Goal: Task Accomplishment & Management: Use online tool/utility

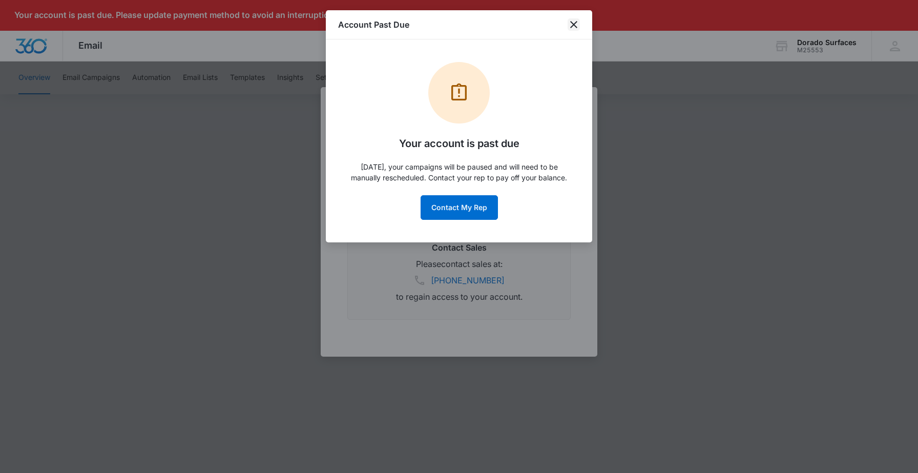
click at [573, 24] on icon "close" at bounding box center [573, 24] width 7 height 7
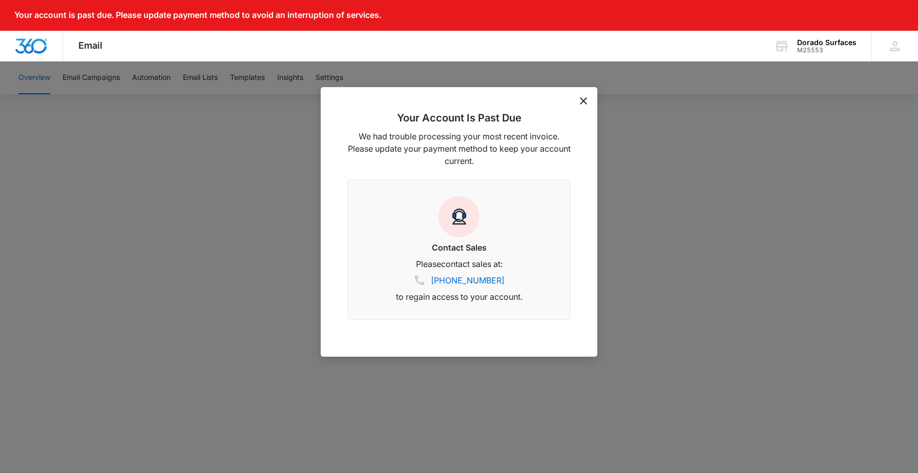
click at [582, 99] on icon "dismiss this dialog" at bounding box center [583, 100] width 7 height 7
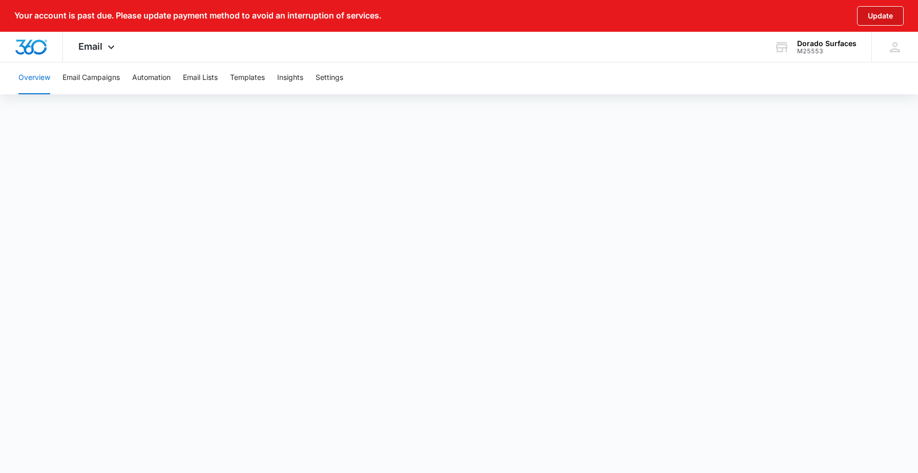
click at [875, 17] on button "Update" at bounding box center [880, 15] width 47 height 19
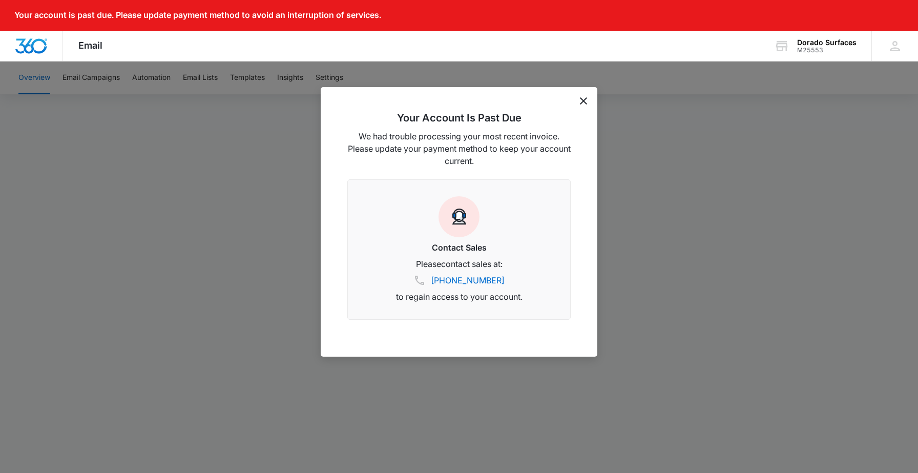
click at [584, 102] on icon "dismiss this dialog" at bounding box center [583, 100] width 7 height 7
click at [582, 98] on icon "dismiss this dialog" at bounding box center [583, 100] width 7 height 7
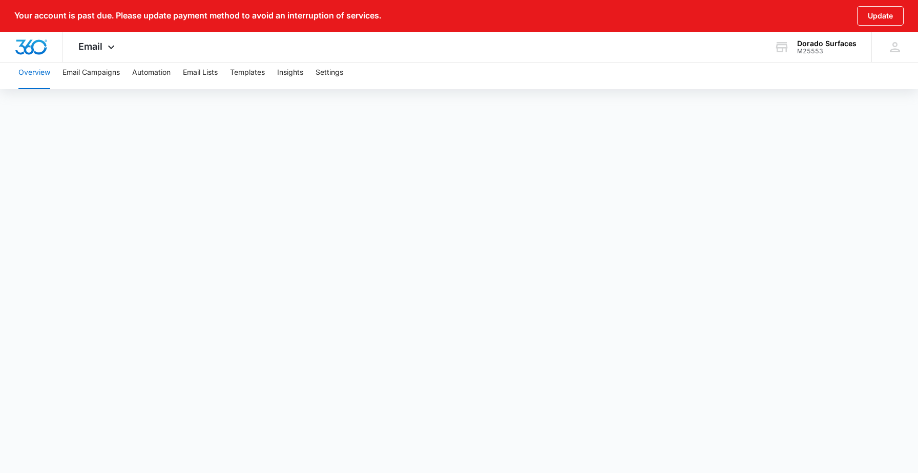
scroll to position [11, 0]
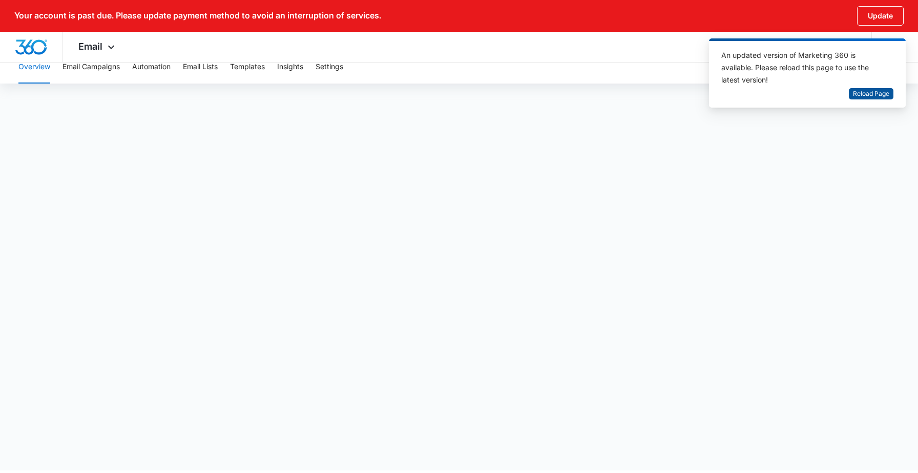
click at [884, 97] on span "Reload Page" at bounding box center [871, 94] width 36 height 10
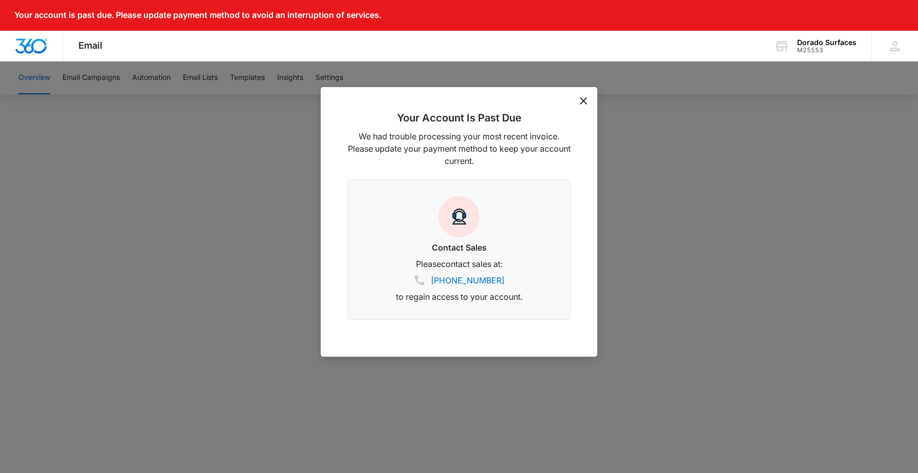
click at [584, 99] on icon "dismiss this dialog" at bounding box center [583, 100] width 7 height 7
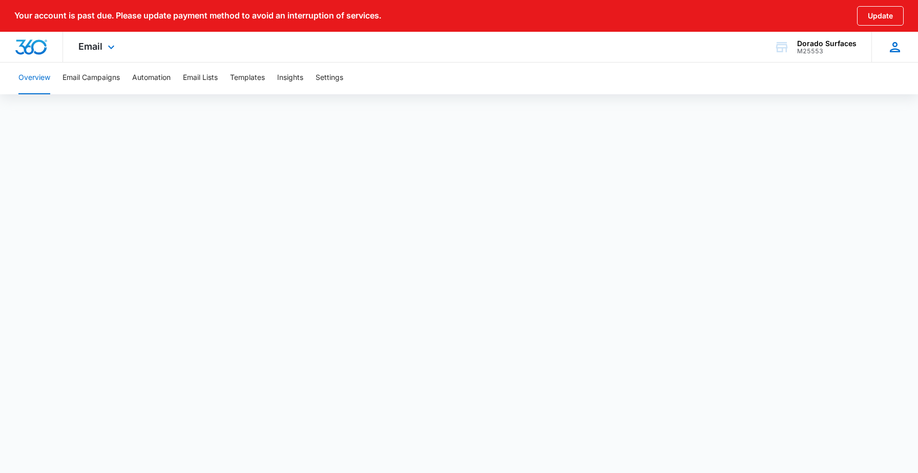
click at [903, 42] on div "GR Gina Ramos Blanco gina@doradosurfaces.com My Profile Notifications Support L…" at bounding box center [894, 47] width 47 height 30
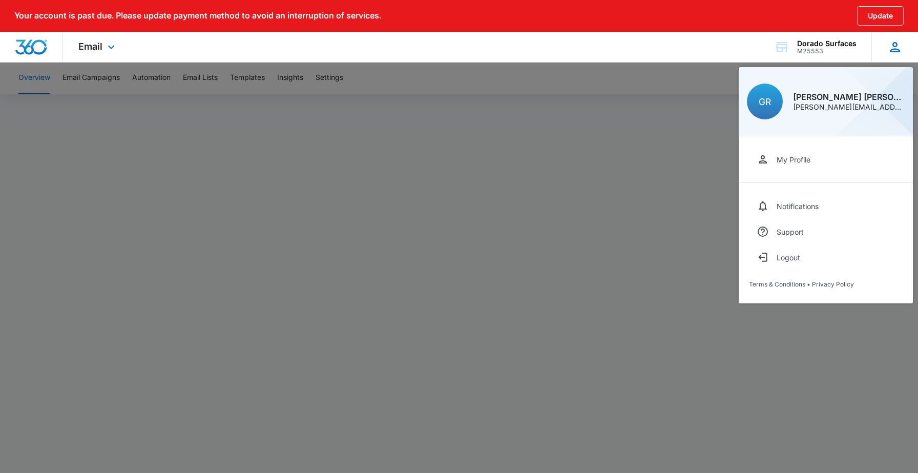
click at [894, 49] on icon at bounding box center [894, 46] width 15 height 15
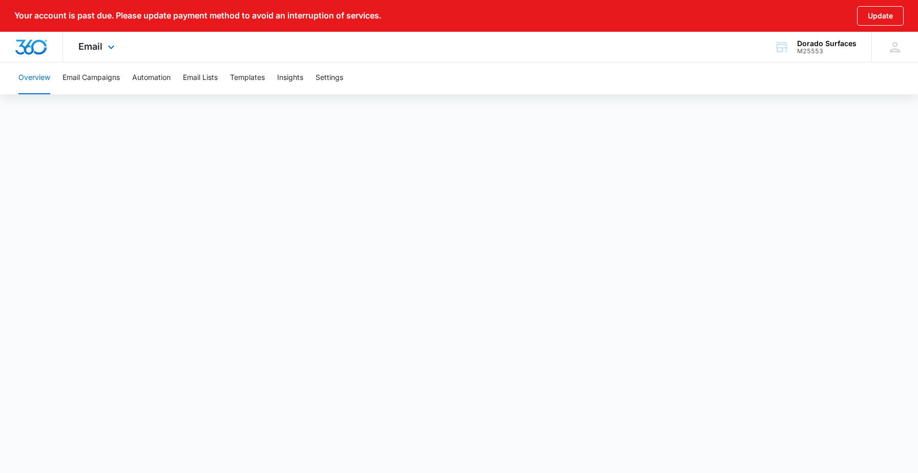
click at [103, 48] on div "Email Apps Reputation Websites Forms CRM Email Social Content Ads Intelligence …" at bounding box center [98, 47] width 70 height 30
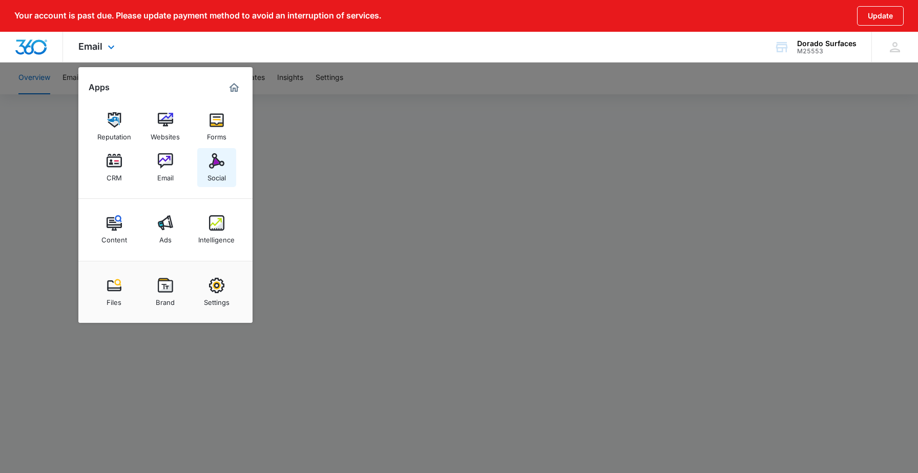
click at [233, 162] on link "Social" at bounding box center [216, 167] width 39 height 39
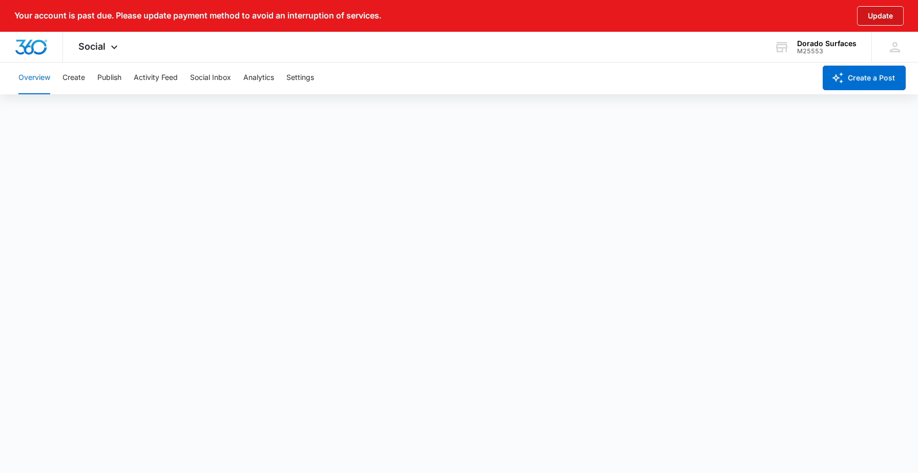
click at [861, 20] on button "Update" at bounding box center [880, 15] width 47 height 19
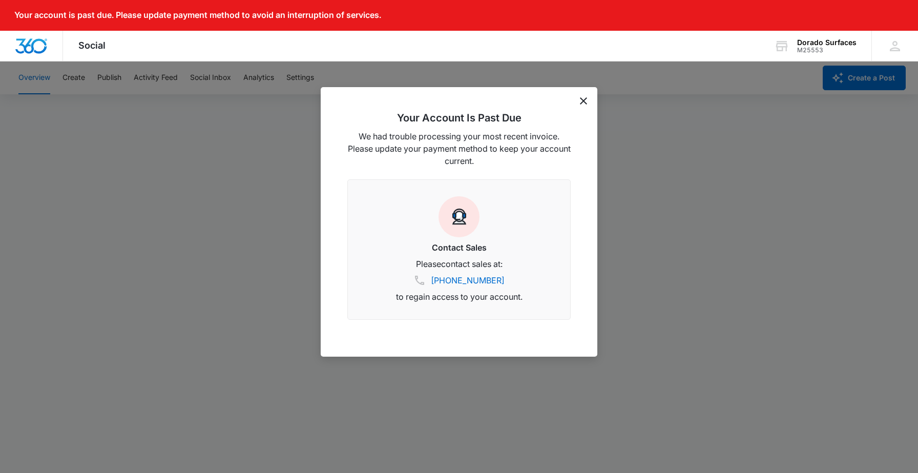
click at [583, 102] on icon "dismiss this dialog" at bounding box center [583, 100] width 7 height 7
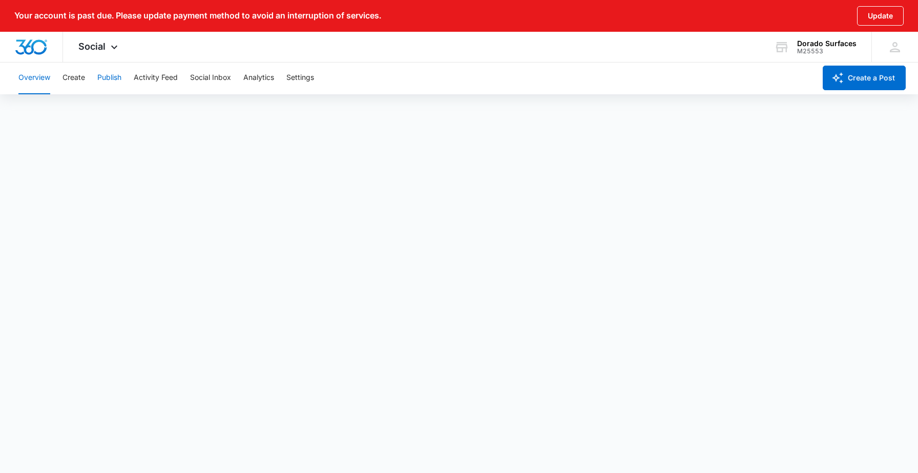
click at [101, 70] on button "Publish" at bounding box center [109, 77] width 24 height 33
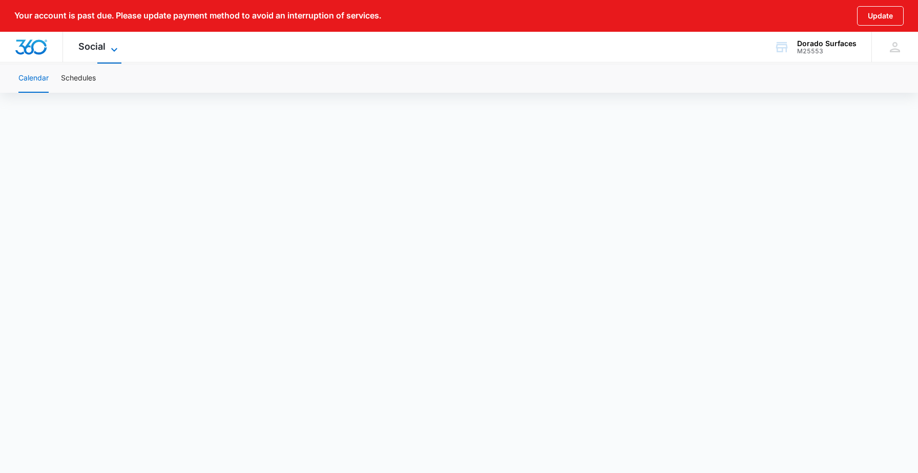
click at [110, 44] on icon at bounding box center [114, 50] width 12 height 12
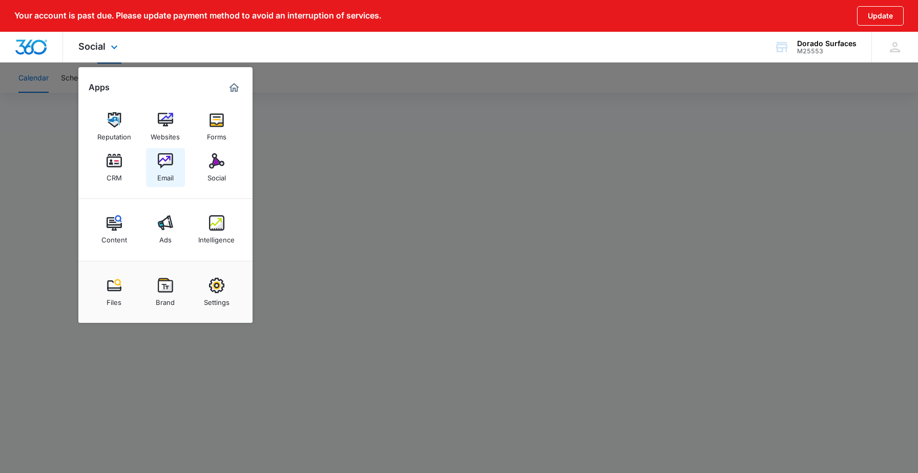
click at [161, 165] on img at bounding box center [165, 160] width 15 height 15
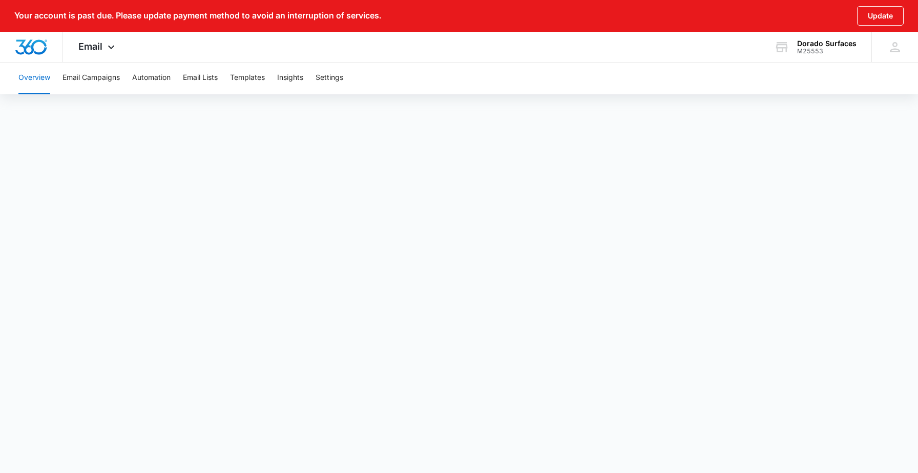
scroll to position [11, 0]
click at [108, 49] on icon at bounding box center [111, 50] width 12 height 12
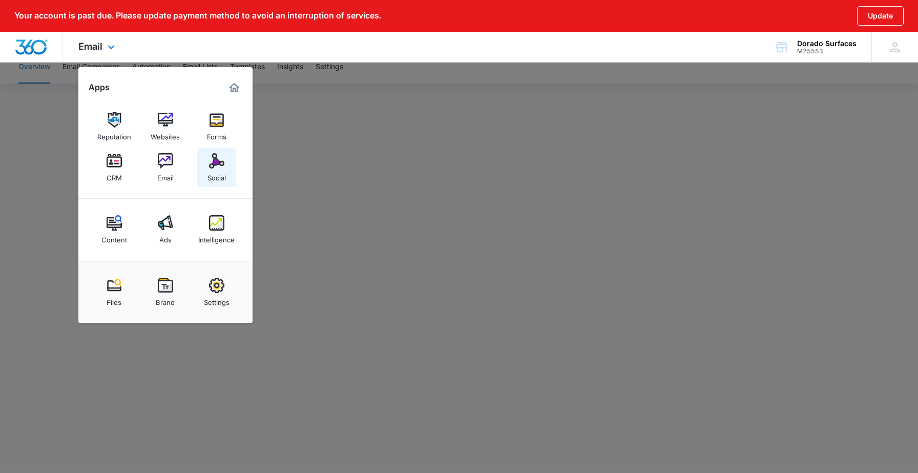
click at [218, 166] on img at bounding box center [216, 160] width 15 height 15
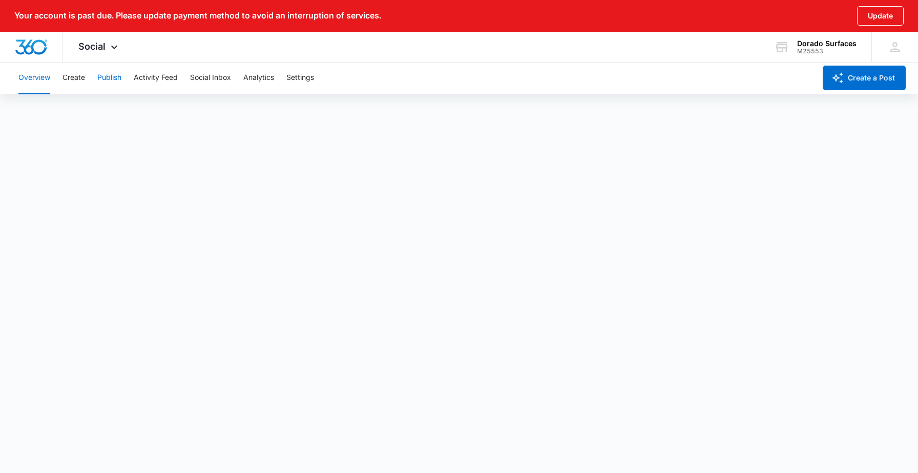
click at [111, 77] on button "Publish" at bounding box center [109, 77] width 24 height 33
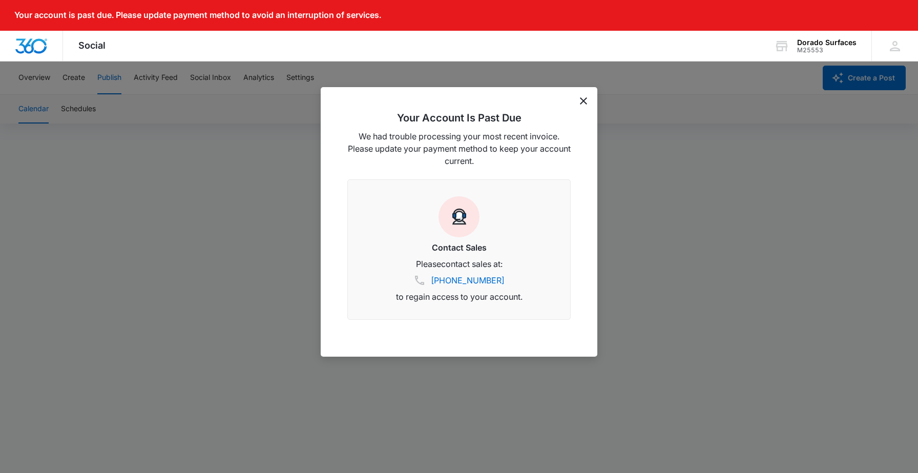
click at [585, 100] on icon "dismiss this dialog" at bounding box center [583, 100] width 7 height 7
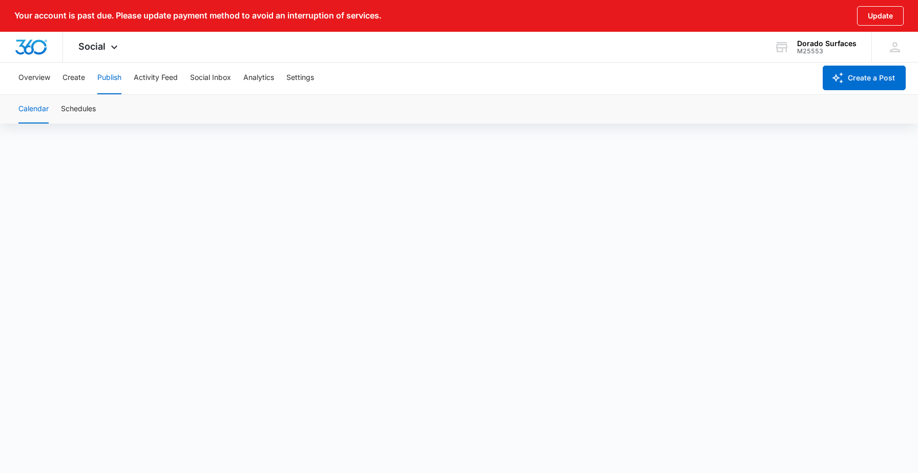
scroll to position [38, 0]
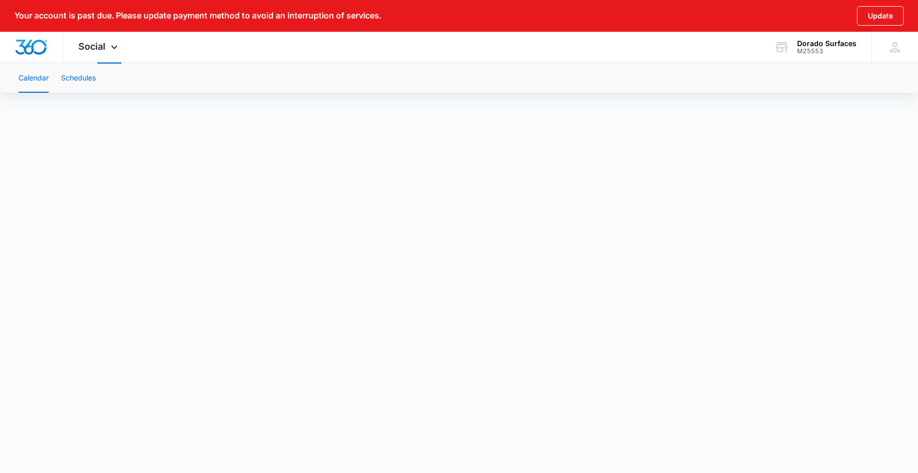
click at [80, 81] on button "Schedules" at bounding box center [78, 78] width 35 height 29
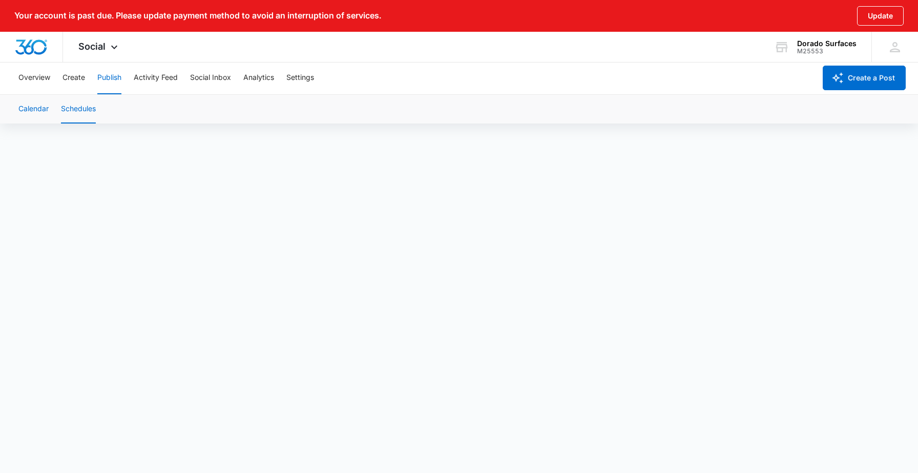
click at [30, 105] on button "Calendar" at bounding box center [33, 109] width 30 height 29
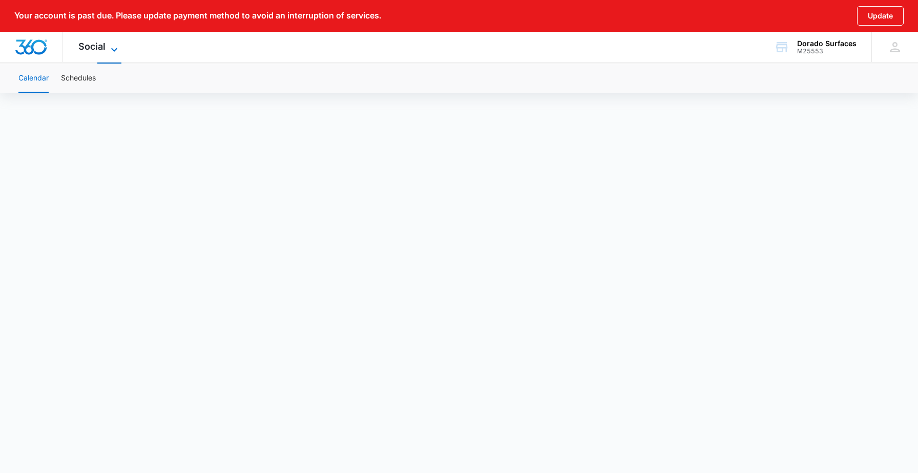
click at [111, 50] on icon at bounding box center [114, 50] width 12 height 12
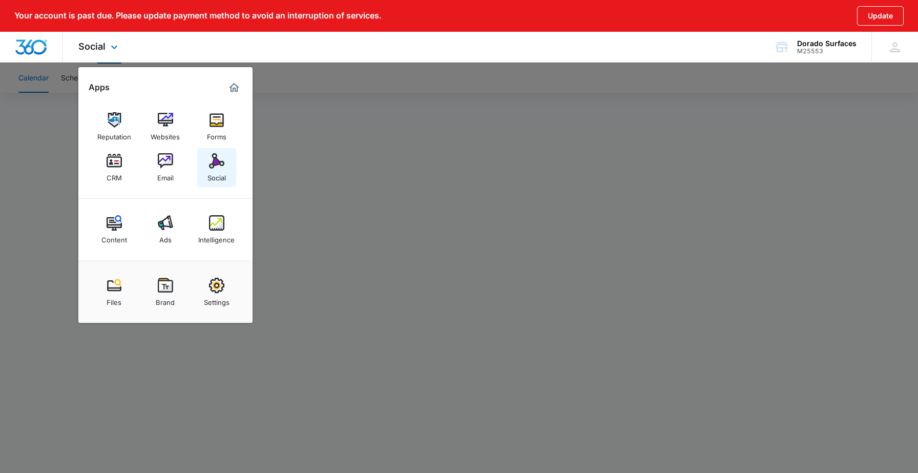
click at [216, 170] on div "Social" at bounding box center [216, 174] width 18 height 13
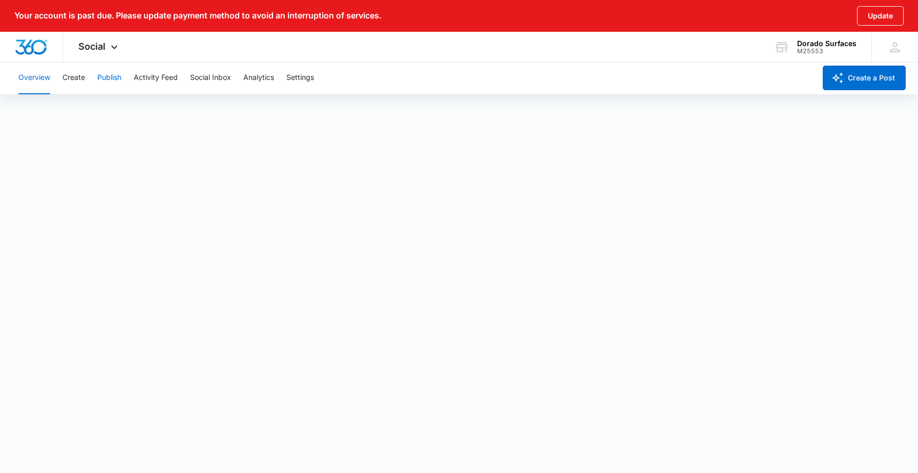
click at [111, 76] on button "Publish" at bounding box center [109, 77] width 24 height 33
